Goal: Find specific page/section: Find specific page/section

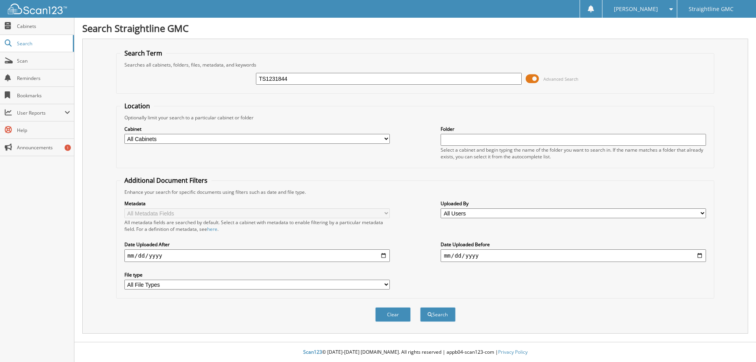
type input "TS1231844"
click at [507, 146] on div "Folder Select a cabinet and begin typing the name of the folder you want to sea…" at bounding box center [573, 142] width 265 height 35
click at [502, 138] on input "text" at bounding box center [573, 140] width 265 height 12
paste input "TS1231844"
type input "TS1231844"
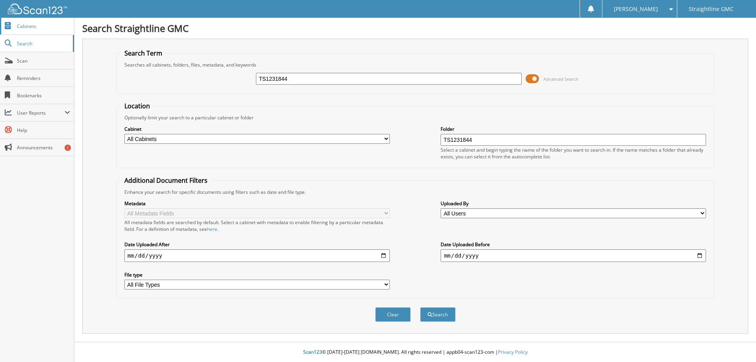
click at [19, 26] on span "Cabinets" at bounding box center [43, 26] width 53 height 7
click at [24, 58] on span "Scan" at bounding box center [43, 60] width 53 height 7
